Goal: Task Accomplishment & Management: Use online tool/utility

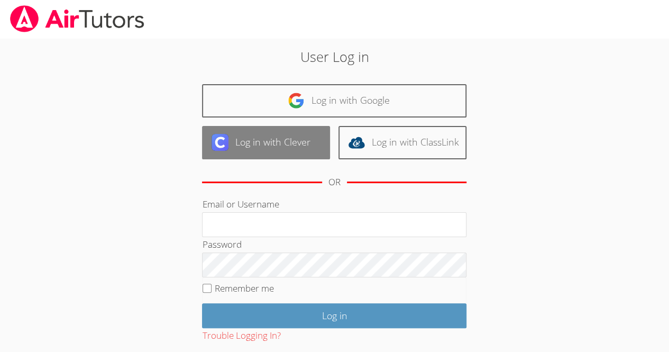
click at [279, 144] on link "Log in with Clever" at bounding box center [266, 142] width 128 height 33
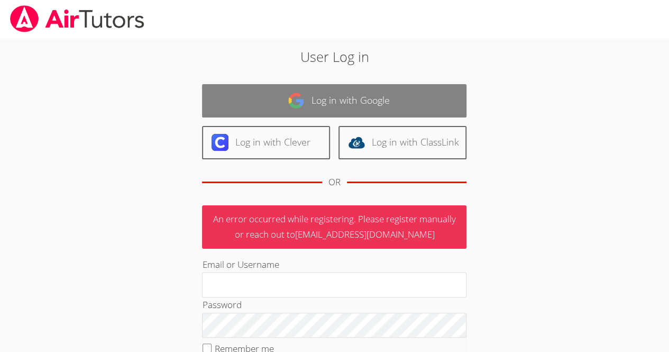
click at [325, 98] on link "Log in with Google" at bounding box center [334, 100] width 264 height 33
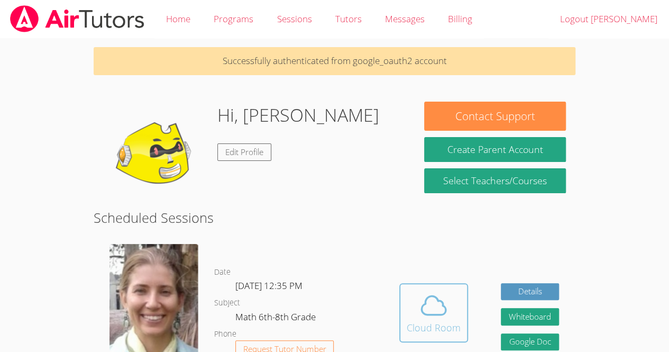
click at [444, 316] on icon at bounding box center [434, 305] width 30 height 30
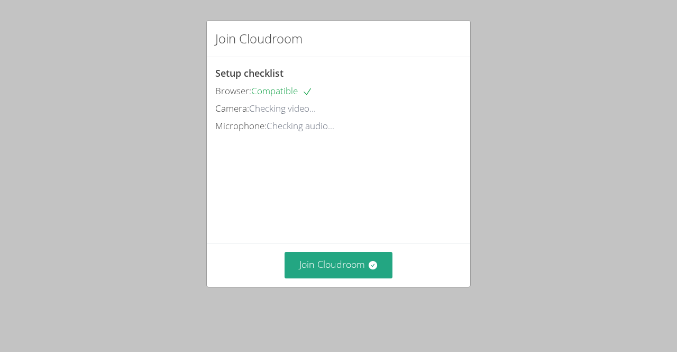
click at [341, 261] on div "Join Cloudroom" at bounding box center [338, 264] width 263 height 43
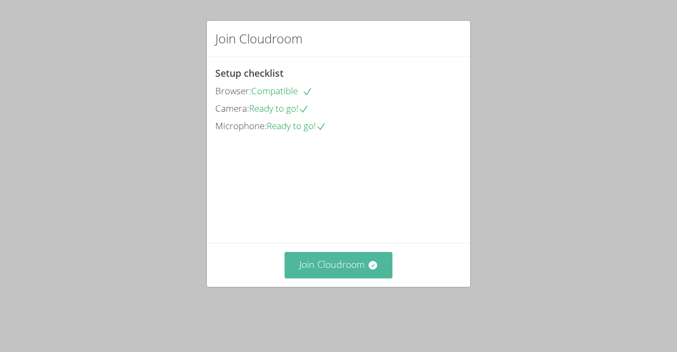
click at [337, 278] on button "Join Cloudroom" at bounding box center [338, 265] width 108 height 26
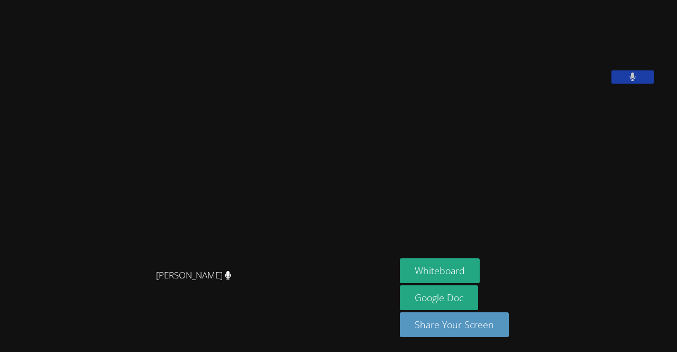
click at [629, 220] on aside "Jose Chali-Chan Whiteboard Google Doc Share Your Screen" at bounding box center [527, 176] width 264 height 352
click at [475, 275] on button "Whiteboard" at bounding box center [440, 270] width 80 height 25
click at [453, 267] on button "Whiteboard" at bounding box center [440, 270] width 80 height 25
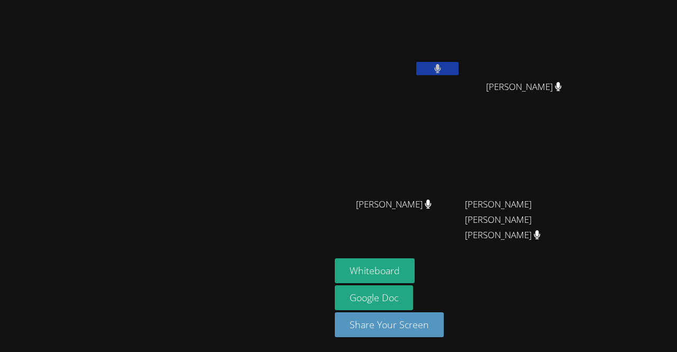
click at [591, 265] on div "Whiteboard Google Doc Share Your Screen" at bounding box center [463, 301] width 256 height 87
click at [591, 285] on div "Whiteboard Google Doc Share Your Screen" at bounding box center [463, 301] width 256 height 87
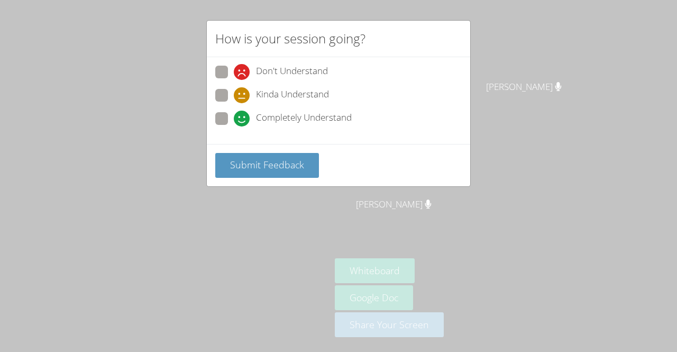
click at [222, 124] on label "Completely Understand" at bounding box center [283, 119] width 136 height 14
click at [234, 121] on input "Completely Understand" at bounding box center [238, 116] width 9 height 9
radio input "true"
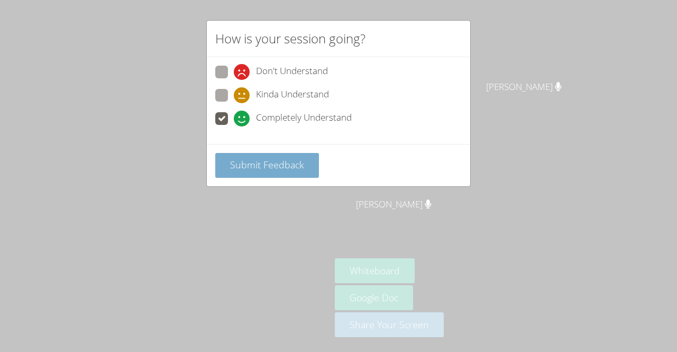
click at [227, 164] on button "Submit Feedback" at bounding box center [267, 165] width 104 height 25
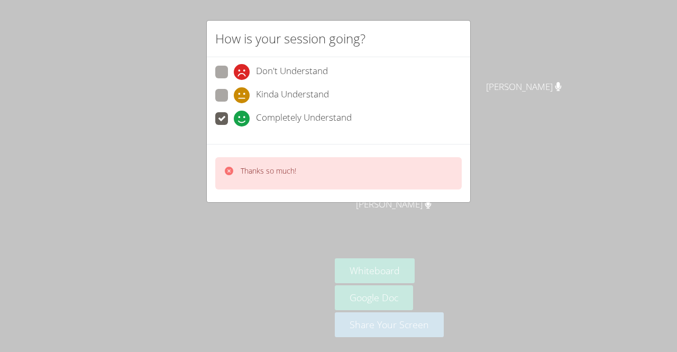
click at [234, 126] on span at bounding box center [234, 126] width 0 height 0
click at [234, 121] on input "Completely Understand" at bounding box center [238, 116] width 9 height 9
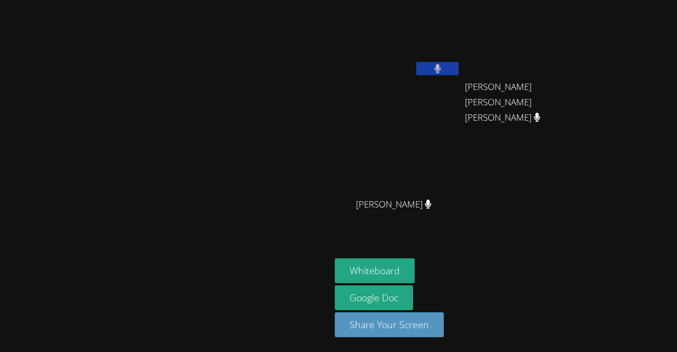
click at [458, 71] on button at bounding box center [437, 68] width 42 height 13
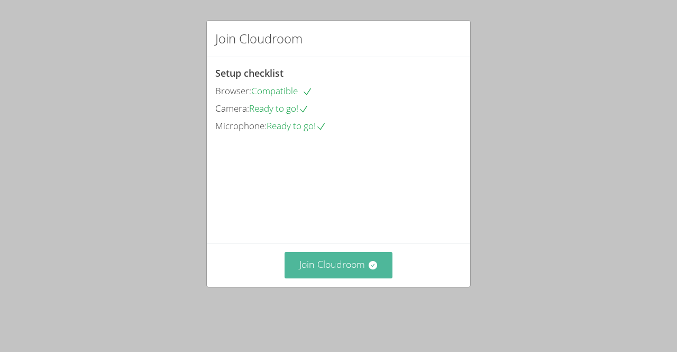
click at [368, 269] on icon at bounding box center [372, 265] width 8 height 8
